Goal: Information Seeking & Learning: Learn about a topic

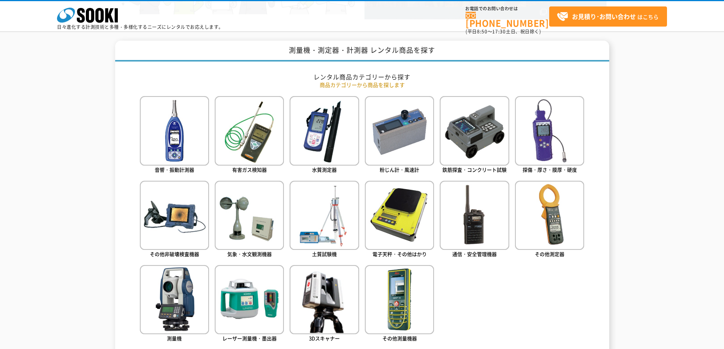
scroll to position [304, 0]
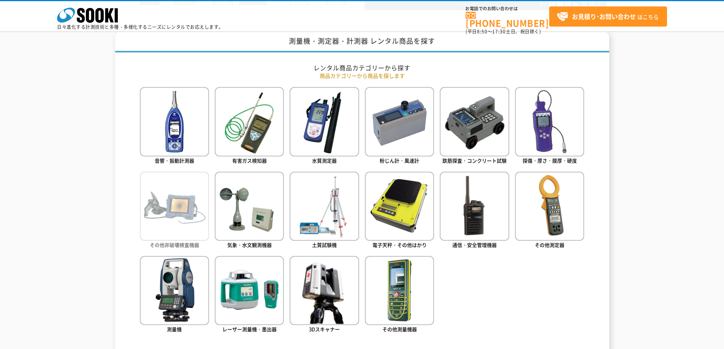
click at [187, 208] on img at bounding box center [174, 206] width 69 height 69
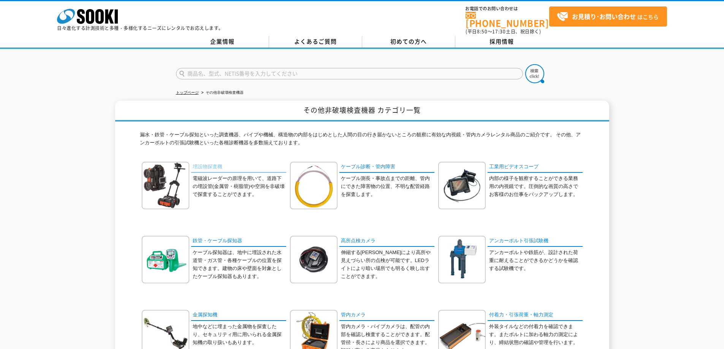
click at [208, 162] on link "埋設物探査機" at bounding box center [238, 167] width 95 height 11
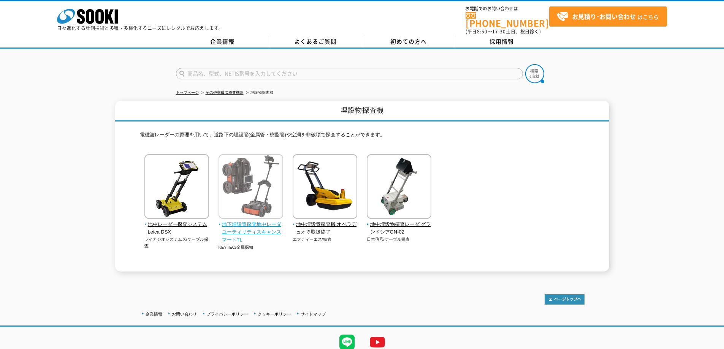
click at [249, 221] on span "地下埋設管探査地中レーダ ユーティリティスキャンスマートTL" at bounding box center [251, 233] width 65 height 24
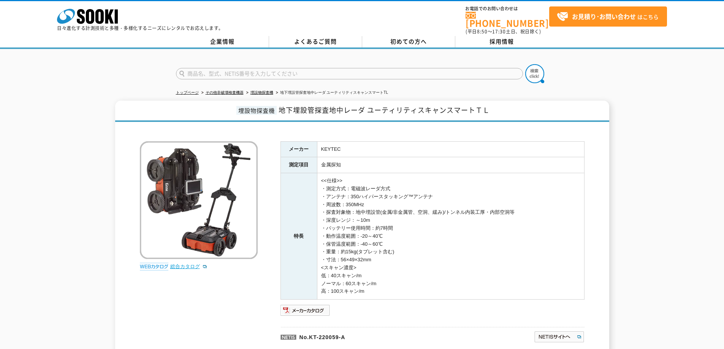
click at [182, 264] on link "総合カタログ" at bounding box center [188, 267] width 37 height 6
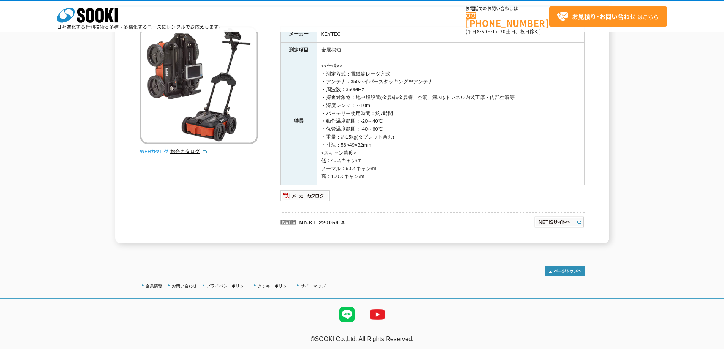
scroll to position [82, 0]
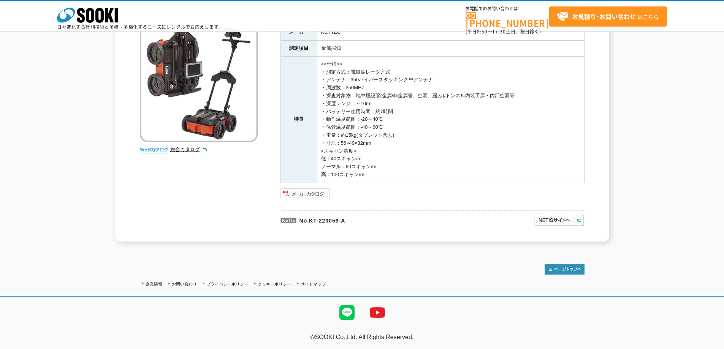
click at [320, 194] on img at bounding box center [306, 194] width 50 height 12
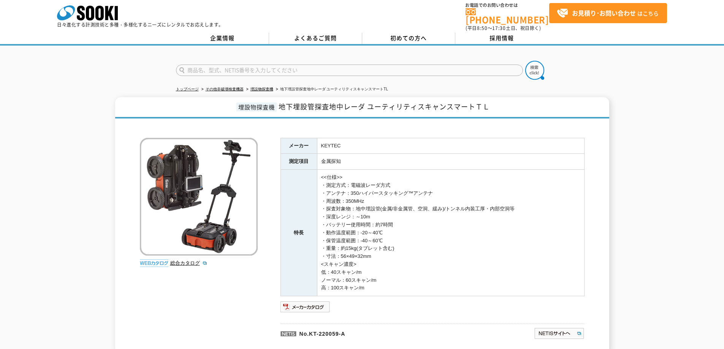
scroll to position [0, 0]
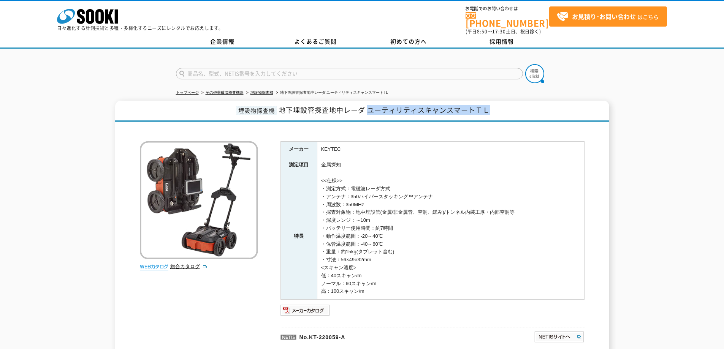
drag, startPoint x: 447, startPoint y: 106, endPoint x: 368, endPoint y: 111, distance: 80.0
click at [368, 111] on h1 "埋設物探査機 地下埋設管探査地中レーダ ユーティリティスキャンスマートＴＬ" at bounding box center [362, 111] width 494 height 21
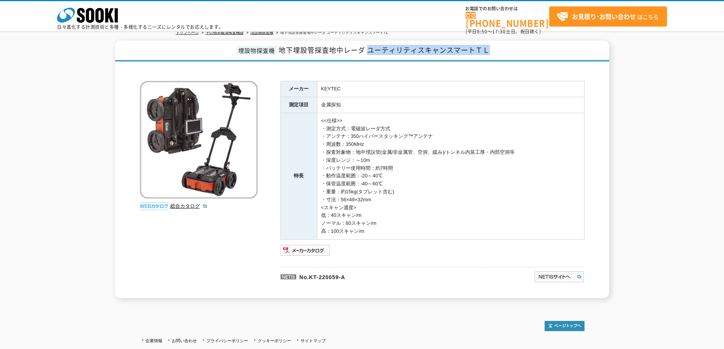
scroll to position [82, 0]
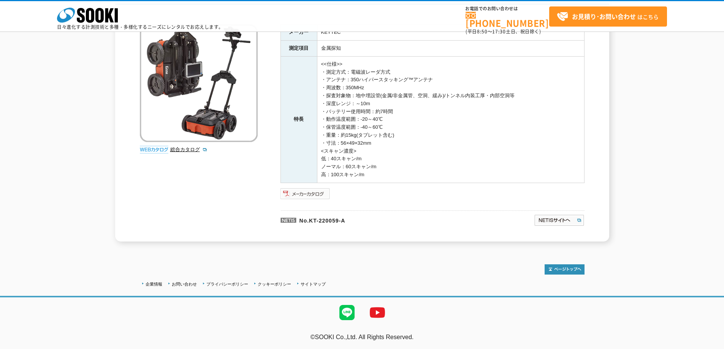
click at [323, 193] on img at bounding box center [306, 194] width 50 height 12
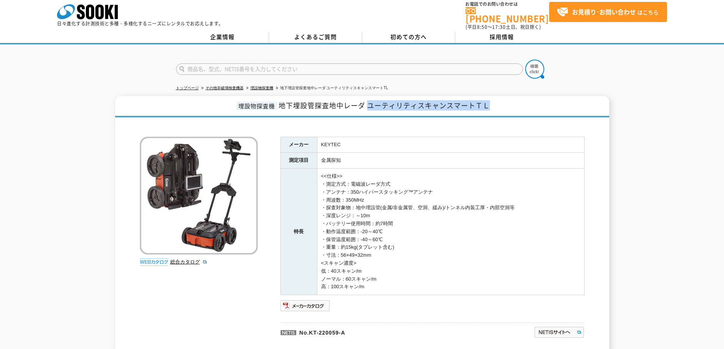
scroll to position [0, 0]
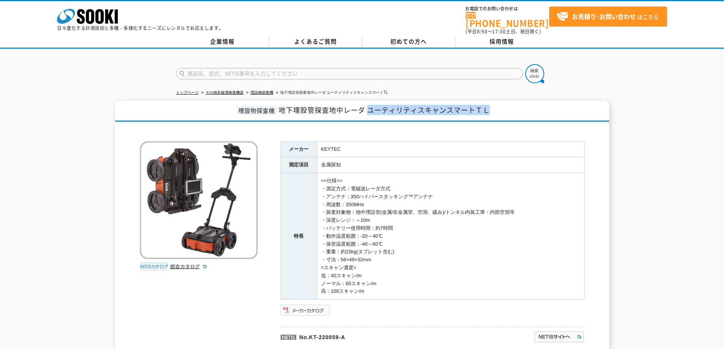
click at [318, 310] on img at bounding box center [306, 311] width 50 height 12
